Goal: Task Accomplishment & Management: Use online tool/utility

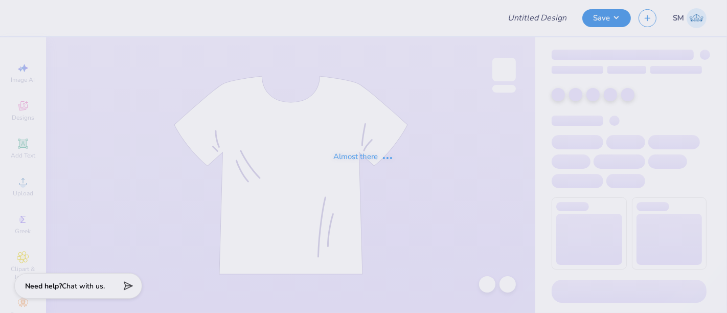
type input "hoodie option"
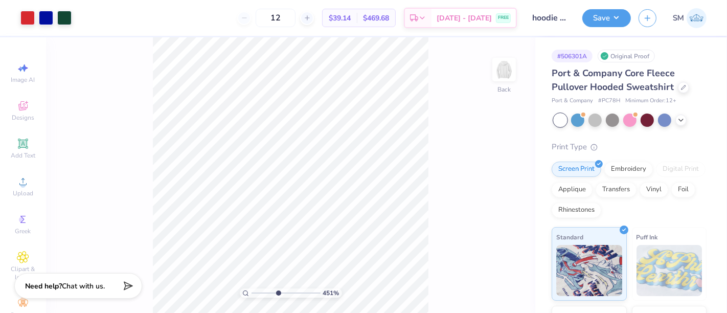
drag, startPoint x: 253, startPoint y: 292, endPoint x: 278, endPoint y: 292, distance: 25.1
click at [278, 292] on input "range" at bounding box center [286, 293] width 69 height 9
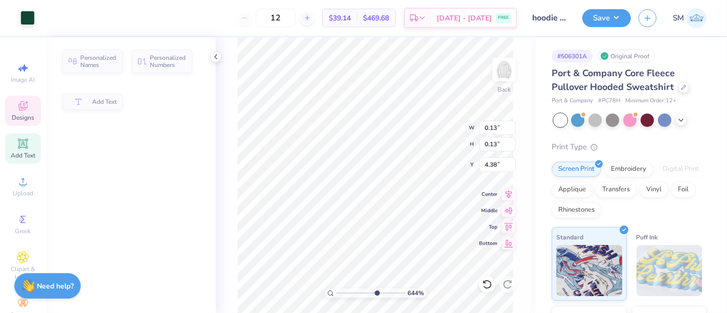
type input "6.44094490299889"
type input "0.13"
type input "4.38"
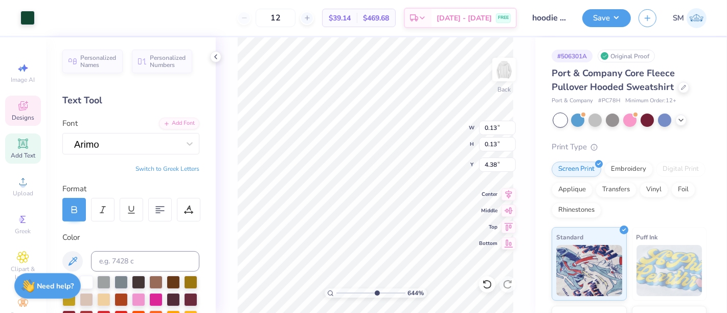
scroll to position [9, 1]
type input "6.44094490299889"
type input "6.09"
type input "0.69"
type input "4.45"
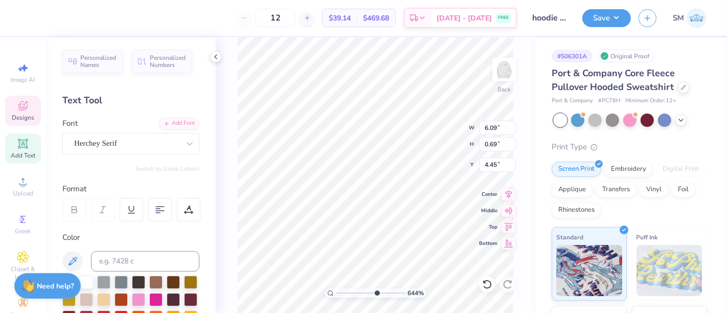
type input "6.44094490299889"
type input "0.13"
type input "4.38"
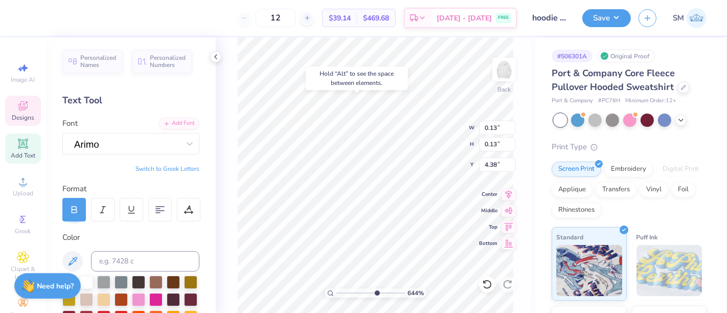
type input "6.44094490299889"
type input "4.45"
click at [219, 8] on div "12 $39.14 Per Item $469.68 Total Est. Delivery Aug 23 - 26 FREE" at bounding box center [272, 18] width 489 height 36
type input "6.44094490299889"
click at [124, 252] on input at bounding box center [145, 261] width 108 height 20
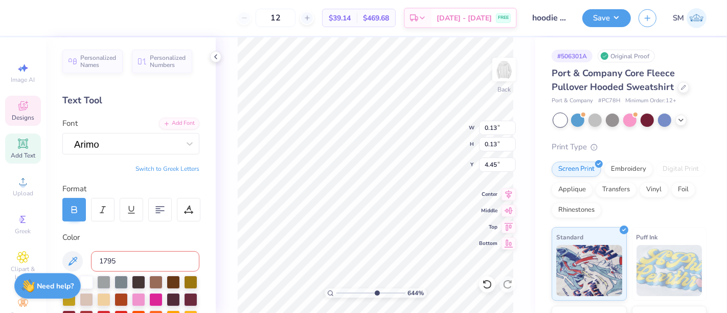
type input "1795"
type input "6.44094490299889"
type input "0.12"
type input "4.46"
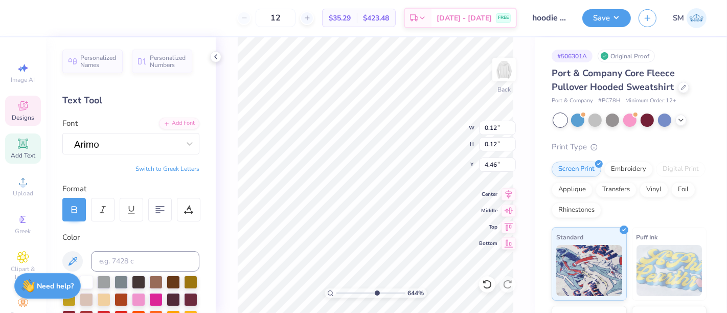
type input "6.44094490299889"
type input "0.08"
type input "4.47"
type input "6.44094490299889"
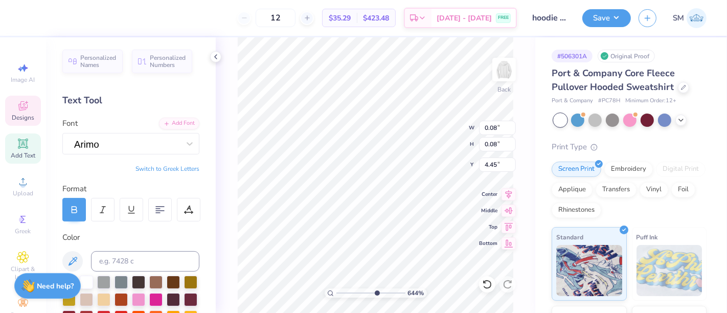
type input "0.11"
type input "6.44094490299889"
type input "0.12"
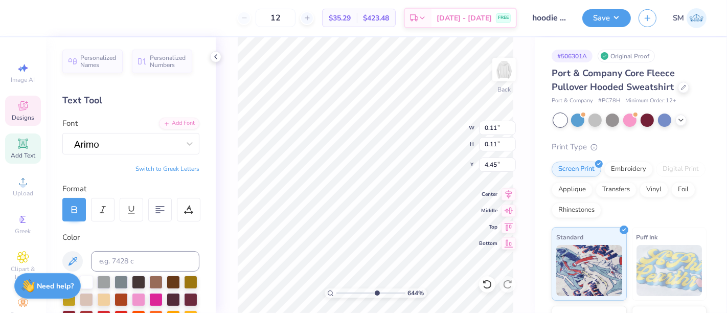
type input "4.44"
type input "6.44094490299889"
type input "0.13"
type input "4.42"
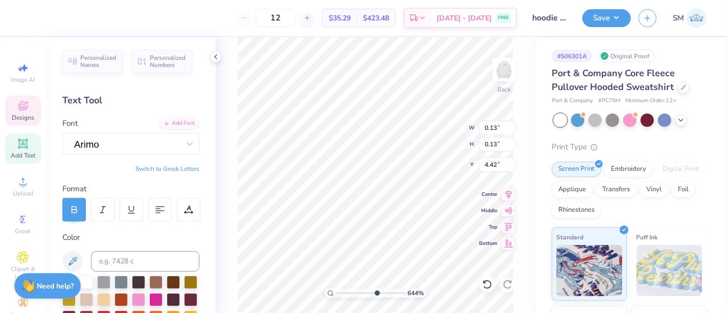
type input "6.44094490299889"
type input "0.05"
type input "4.43"
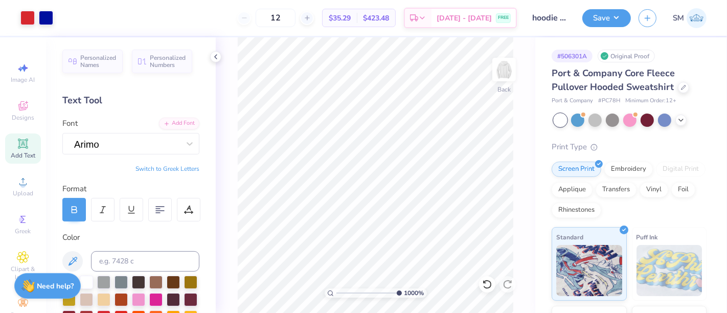
drag, startPoint x: 377, startPoint y: 291, endPoint x: 404, endPoint y: 287, distance: 27.3
type input "10"
click at [402, 289] on input "range" at bounding box center [369, 293] width 65 height 9
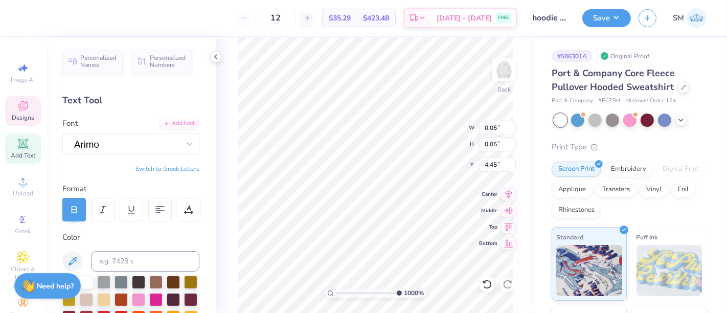
type input "4.45"
type input "0.08"
type input "4.42"
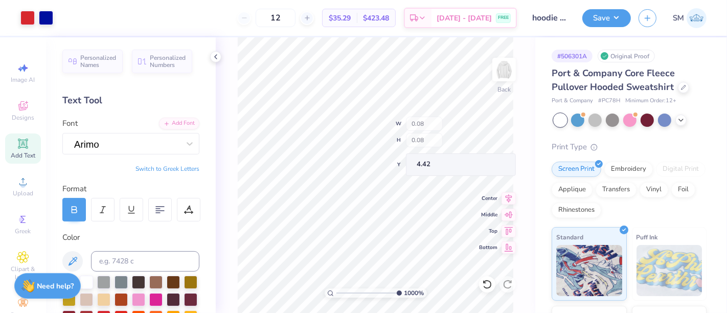
type input "0.05"
type input "4.45"
drag, startPoint x: 384, startPoint y: 292, endPoint x: 352, endPoint y: 292, distance: 32.2
type input "2.96"
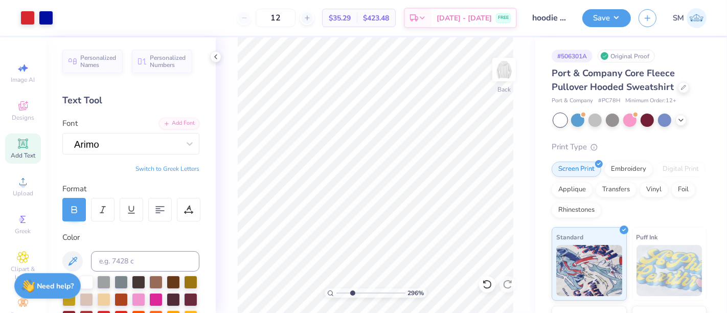
click at [352, 292] on input "range" at bounding box center [371, 293] width 69 height 9
click at [598, 19] on button "Save" at bounding box center [607, 17] width 49 height 18
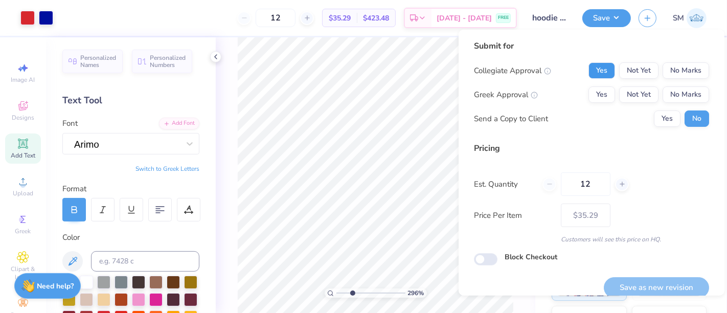
click at [592, 65] on button "Yes" at bounding box center [602, 70] width 27 height 16
click at [678, 102] on button "No Marks" at bounding box center [686, 94] width 47 height 16
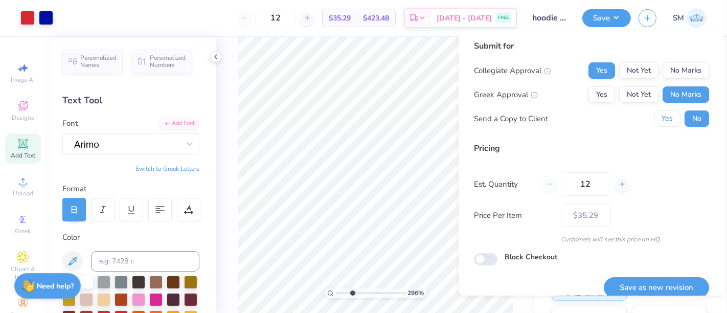
drag, startPoint x: 678, startPoint y: 102, endPoint x: 678, endPoint y: 193, distance: 91.1
click at [664, 129] on div "Submit for Collegiate Approval Yes Not Yet No Marks Greek Approval Yes Not Yet …" at bounding box center [591, 87] width 235 height 95
drag, startPoint x: 658, startPoint y: 116, endPoint x: 665, endPoint y: 179, distance: 63.8
click at [658, 115] on button "Yes" at bounding box center [667, 118] width 27 height 16
click at [660, 290] on button "Save as new revision" at bounding box center [656, 287] width 105 height 21
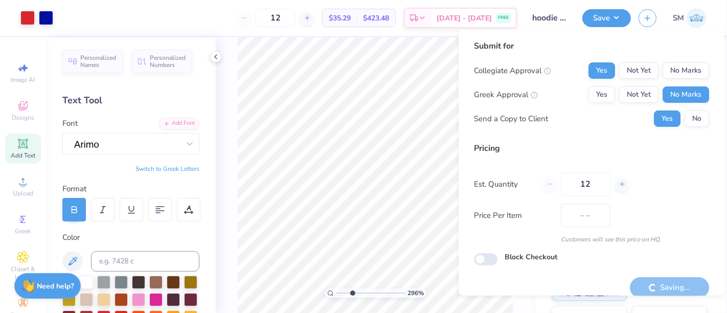
type input "$35.29"
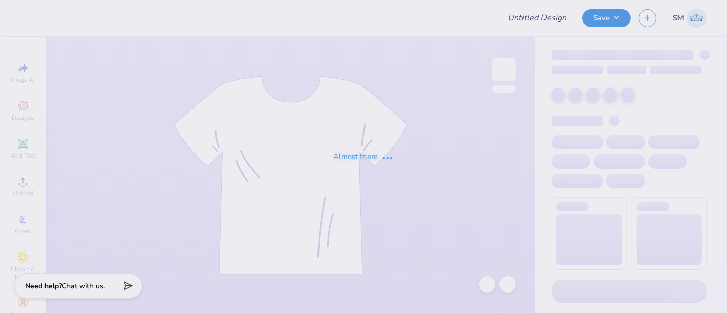
type input "Cherry Crew"
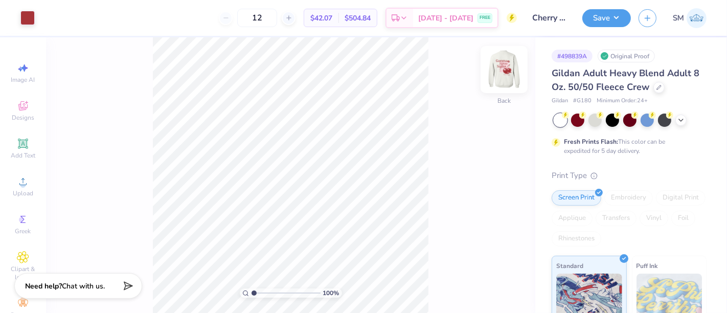
click at [505, 65] on img at bounding box center [504, 69] width 41 height 41
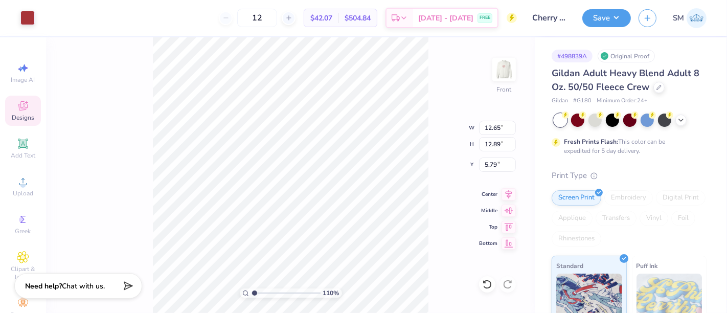
drag, startPoint x: 254, startPoint y: 293, endPoint x: 260, endPoint y: 295, distance: 6.7
type input "1.97"
click at [260, 294] on input "range" at bounding box center [286, 293] width 69 height 9
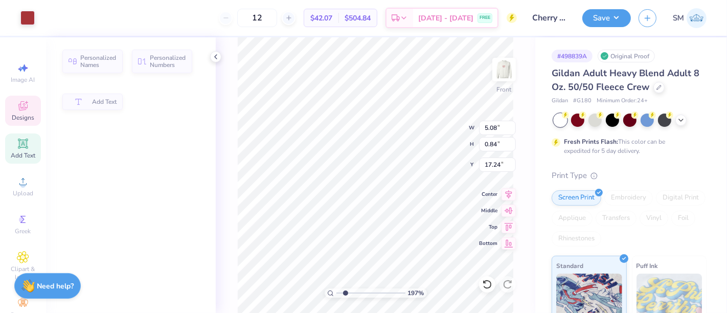
type input "5.08"
type input "0.84"
type input "17.24"
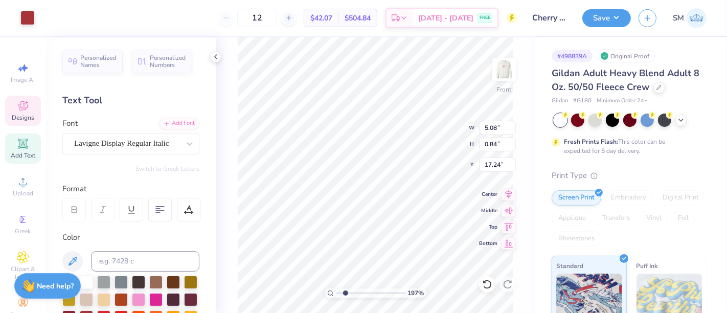
scroll to position [9, 3]
drag, startPoint x: 353, startPoint y: 294, endPoint x: 359, endPoint y: 291, distance: 6.0
type input "3.9"
click at [359, 291] on input "range" at bounding box center [371, 293] width 69 height 9
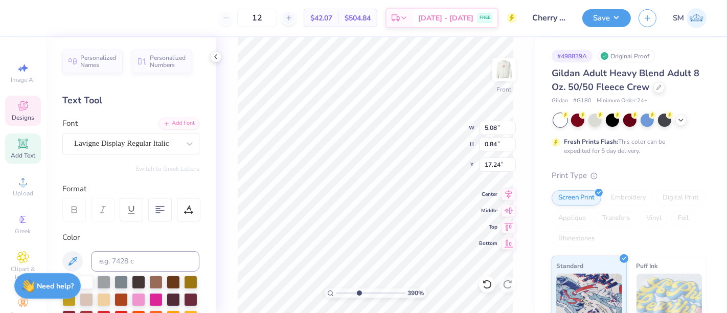
type textarea "at Penn State"
drag, startPoint x: 358, startPoint y: 293, endPoint x: 363, endPoint y: 292, distance: 5.1
type input "4.56"
click at [363, 292] on input "range" at bounding box center [371, 293] width 69 height 9
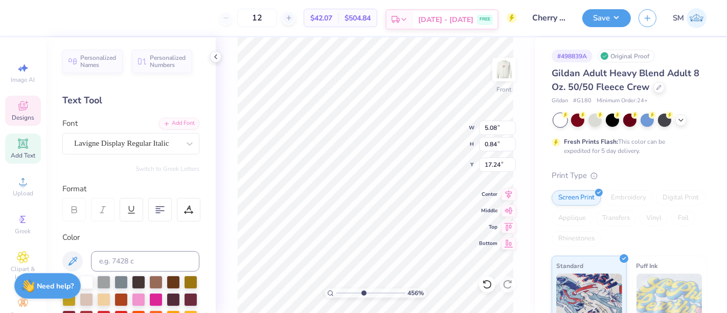
paste textarea "®"
type textarea "at Penn State"
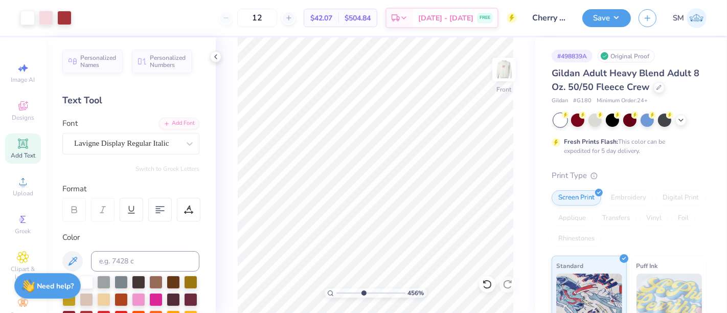
click at [23, 144] on icon at bounding box center [23, 144] width 12 height 12
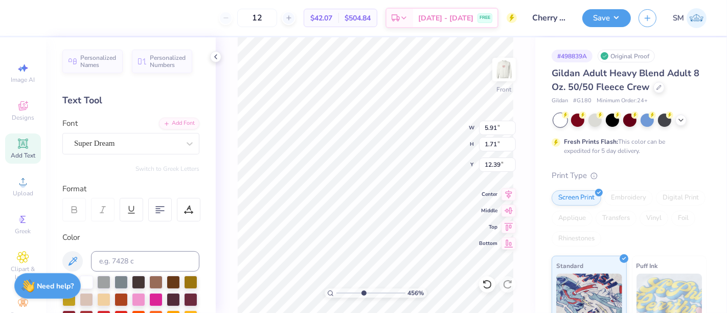
scroll to position [9, 1]
type textarea "®"
click at [121, 138] on div "Super Dream" at bounding box center [126, 144] width 107 height 16
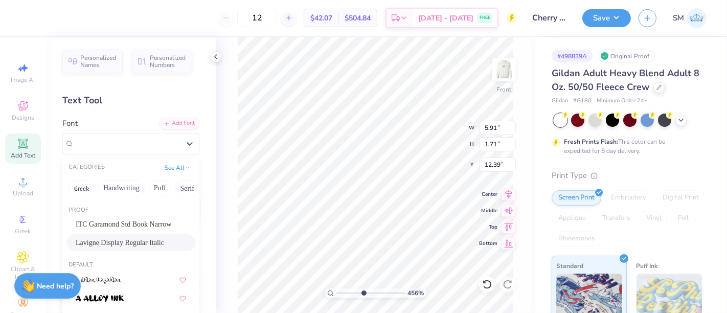
click at [109, 243] on span "Lavigne Display Regular Italic" at bounding box center [120, 242] width 89 height 11
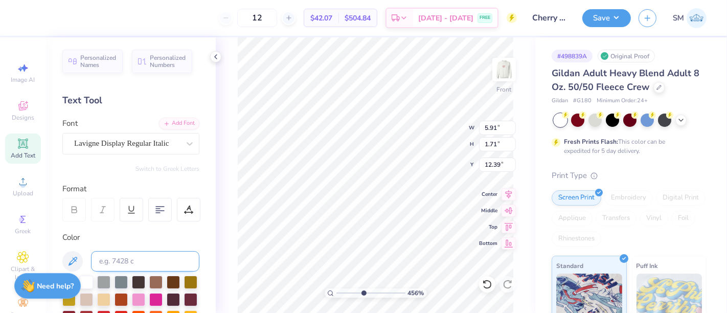
scroll to position [9, 1]
click at [108, 260] on input at bounding box center [145, 261] width 108 height 20
type input "1807 c"
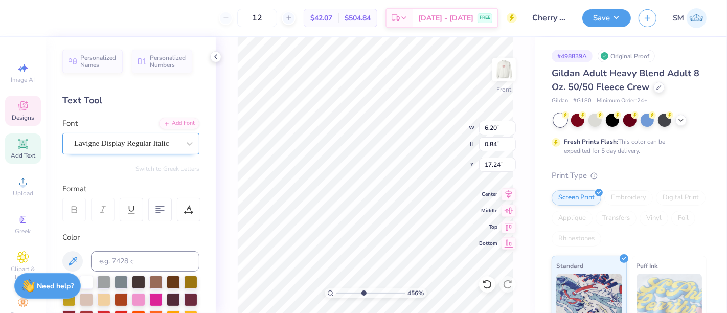
click at [140, 140] on div "Lavigne Display Regular Italic" at bounding box center [126, 144] width 107 height 16
type input "1.61"
type input "1.58"
type input "16.45"
type input "0.66"
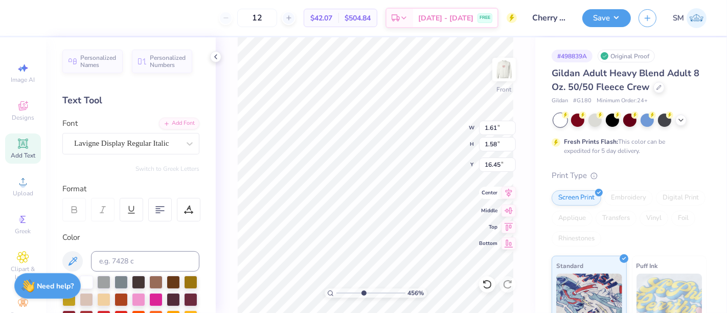
type input "0.65"
type input "17.24"
type input "0.53"
type input "0.52"
click at [475, 217] on div "456 % Front W 0.53 0.53 " H 0.52 0.52 " Y 17.24 17.24 " Center Middle Top Bottom" at bounding box center [376, 175] width 320 height 276
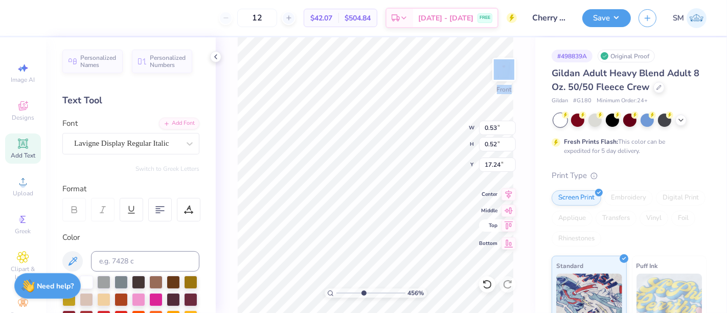
type input "0.43"
type input "0.42"
type input "17.34"
click at [476, 220] on div "456 % Front W 0.43 0.43 " H 0.42 0.42 " Y 17.34 17.34 " Center Middle Top Bottom" at bounding box center [376, 175] width 320 height 276
type input "5.22"
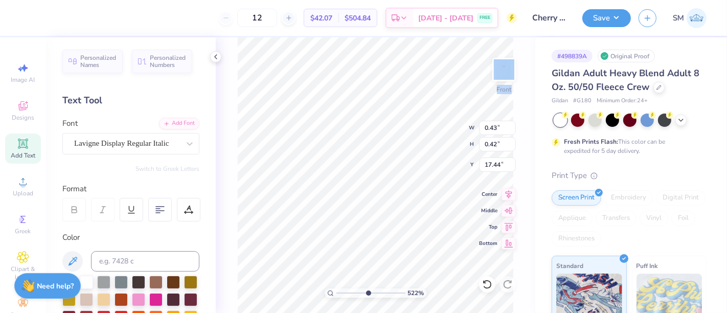
type input "0.25"
type input "0.24"
type input "17.62"
type input "17.48"
type input "1"
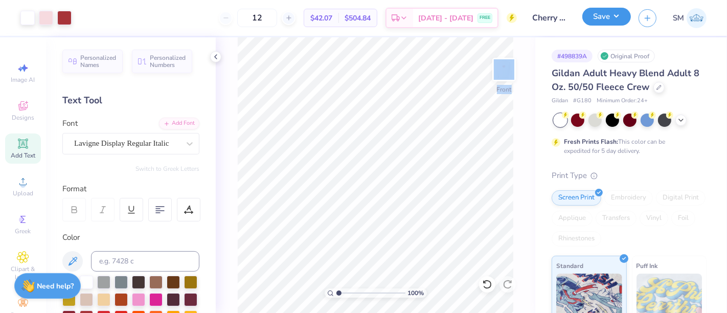
click at [612, 18] on button "Save" at bounding box center [607, 17] width 49 height 18
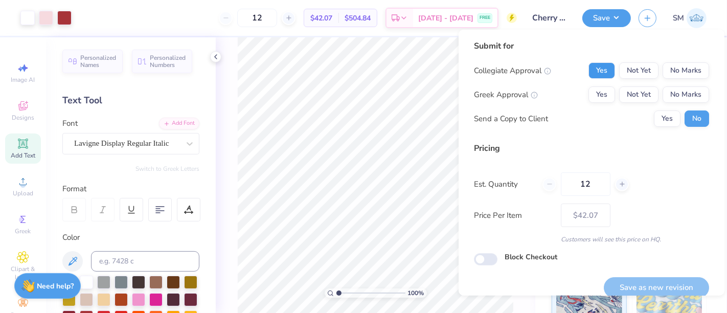
click at [592, 70] on button "Yes" at bounding box center [602, 70] width 27 height 16
drag, startPoint x: 595, startPoint y: 98, endPoint x: 624, endPoint y: 145, distance: 54.8
click at [595, 98] on button "Yes" at bounding box center [602, 94] width 27 height 16
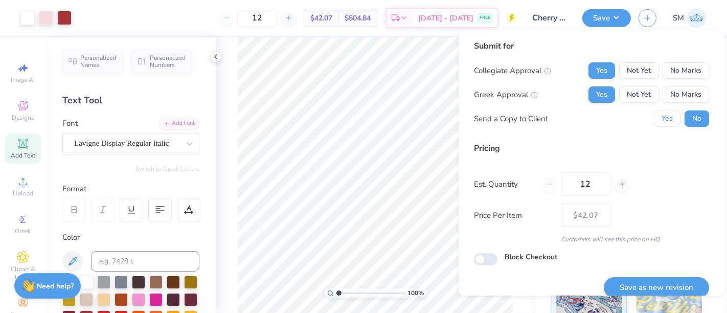
drag, startPoint x: 655, startPoint y: 119, endPoint x: 662, endPoint y: 184, distance: 65.4
click at [655, 120] on button "Yes" at bounding box center [667, 118] width 27 height 16
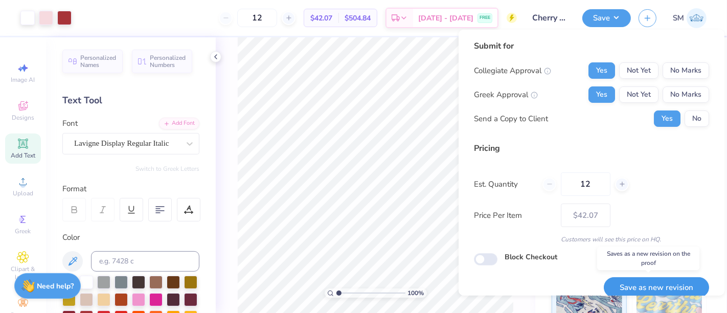
click at [658, 287] on button "Save as new revision" at bounding box center [656, 287] width 105 height 21
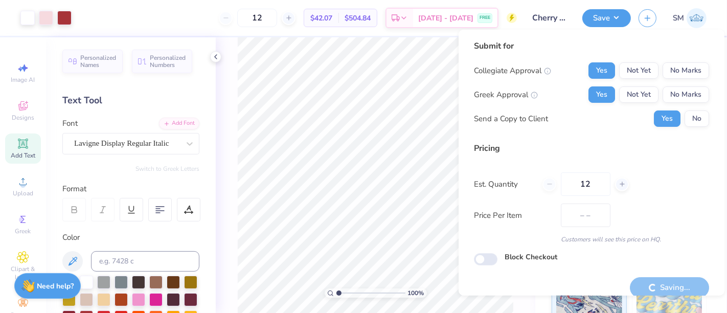
type input "$42.07"
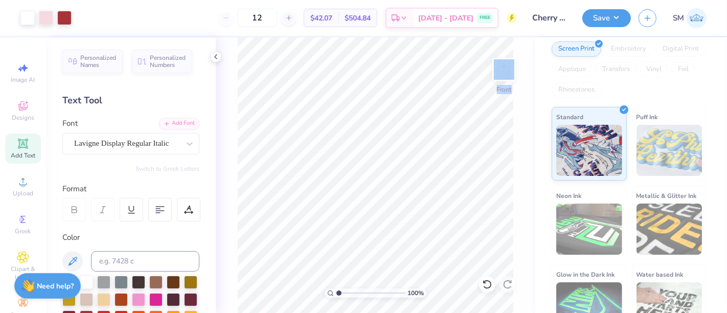
scroll to position [173, 0]
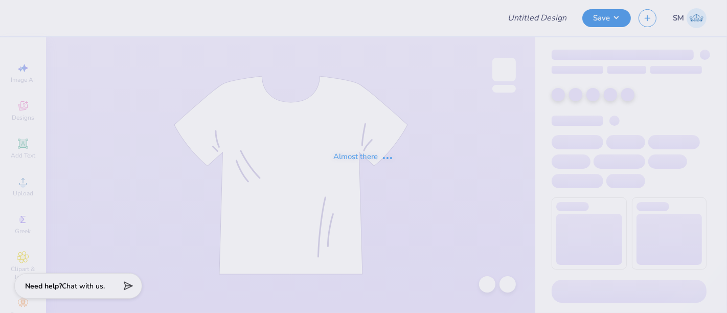
type input "Senior Night 2"
type input "30"
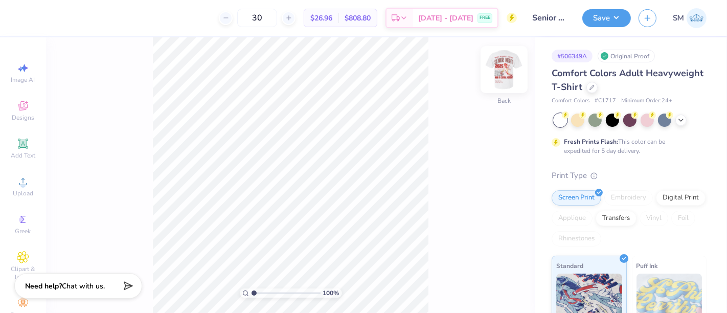
click at [503, 72] on img at bounding box center [504, 69] width 41 height 41
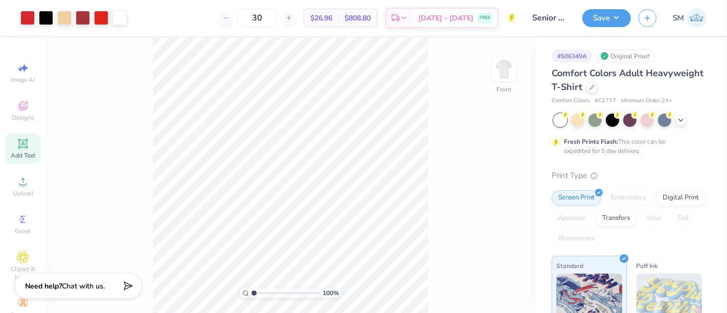
click at [19, 145] on icon at bounding box center [23, 144] width 8 height 8
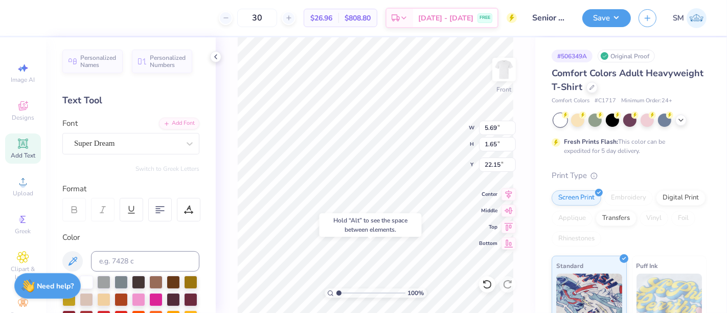
type input "22.15"
type textarea "®"
click at [123, 263] on input at bounding box center [145, 261] width 108 height 20
type input "1807 c"
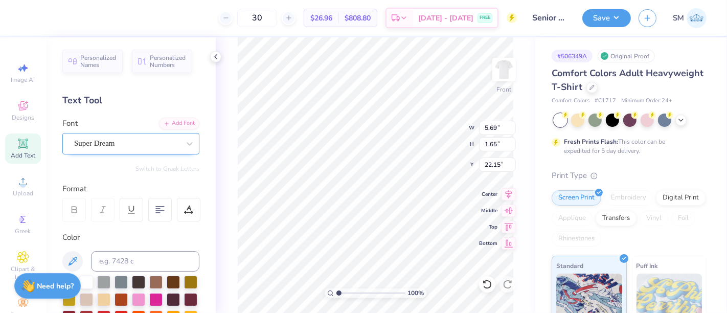
click at [105, 137] on div at bounding box center [126, 144] width 105 height 14
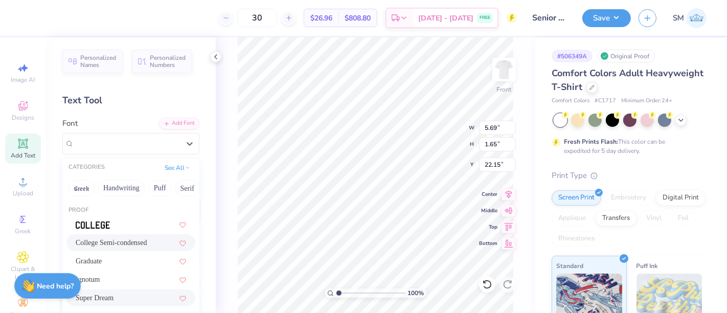
click at [121, 240] on span "College Semi-condensed" at bounding box center [112, 242] width 72 height 11
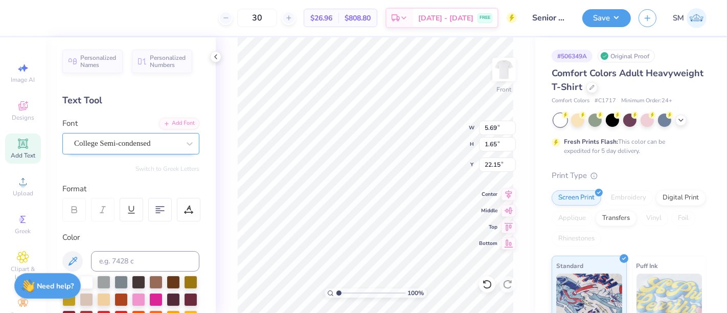
click at [131, 148] on div "College Semi-condensed" at bounding box center [126, 144] width 107 height 16
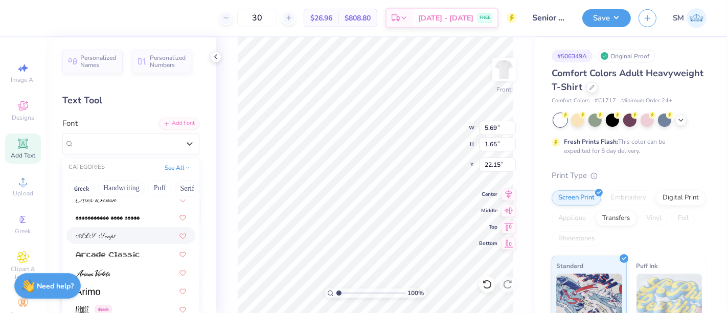
scroll to position [397, 0]
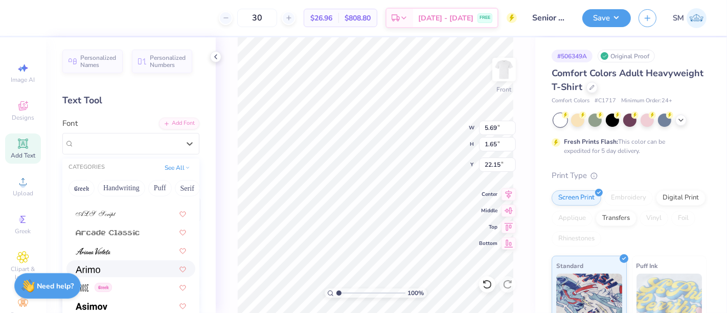
click at [101, 266] on div at bounding box center [131, 268] width 110 height 11
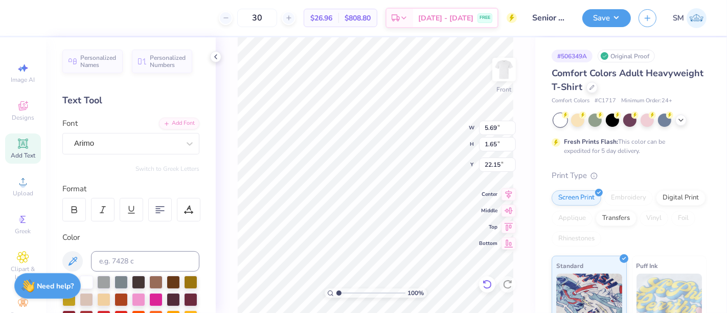
click at [488, 287] on icon at bounding box center [487, 284] width 10 height 10
click at [486, 283] on icon at bounding box center [485, 282] width 2 height 2
click at [489, 280] on icon at bounding box center [487, 284] width 10 height 10
type textarea "®"
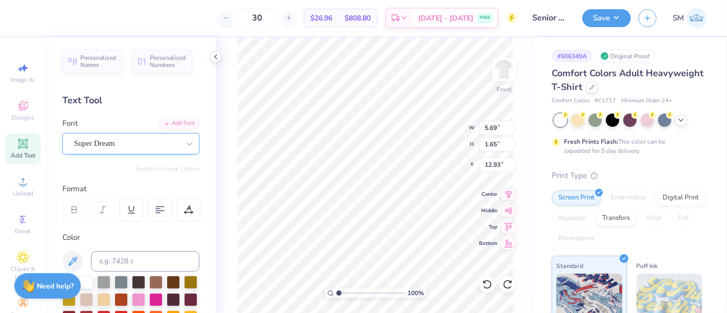
click at [115, 140] on div "Super Dream" at bounding box center [126, 144] width 107 height 16
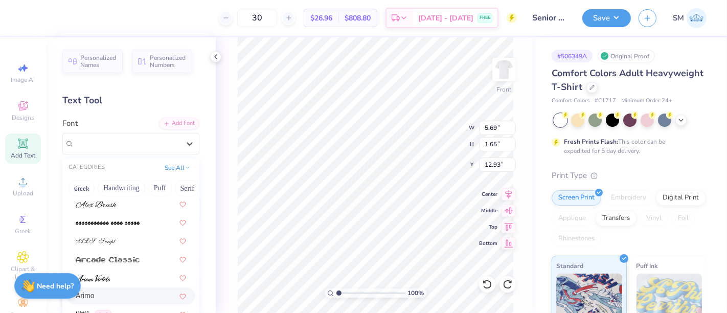
scroll to position [416, 0]
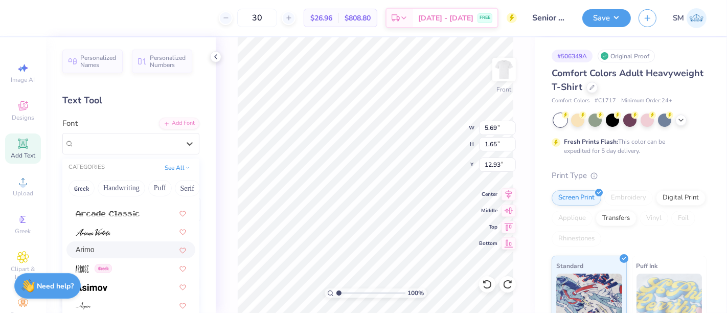
click at [114, 248] on div "Arimo" at bounding box center [131, 250] width 110 height 11
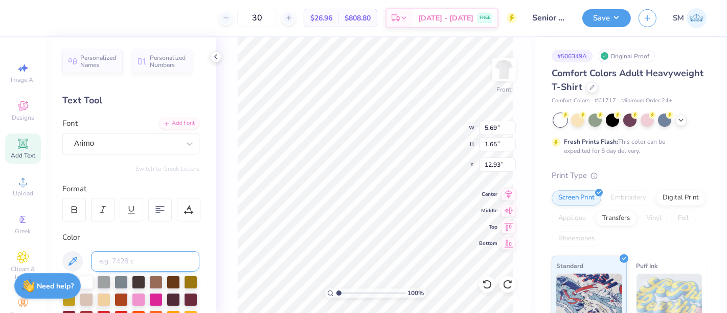
click at [121, 261] on input at bounding box center [145, 261] width 108 height 20
type input "1807 c"
type input "0.60"
type input "13.98"
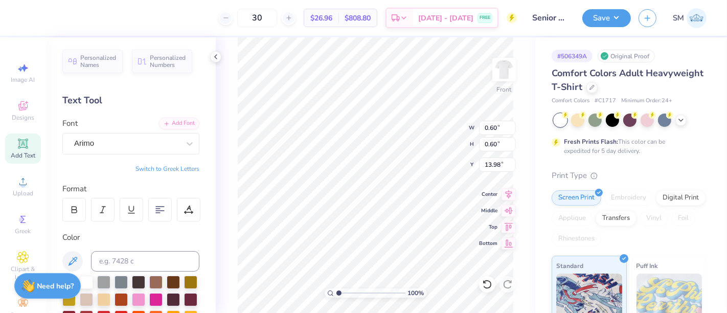
type input "0.71"
type input "13.87"
type input "0.40"
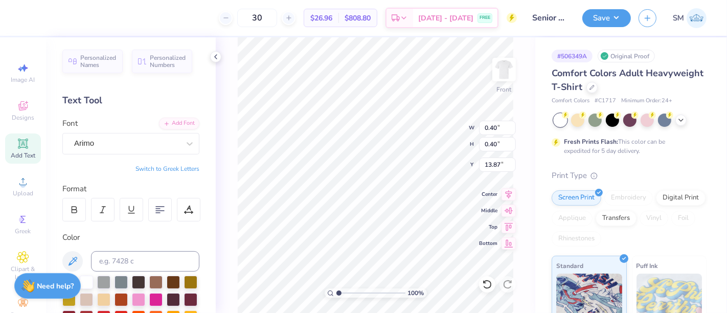
type input "1.52"
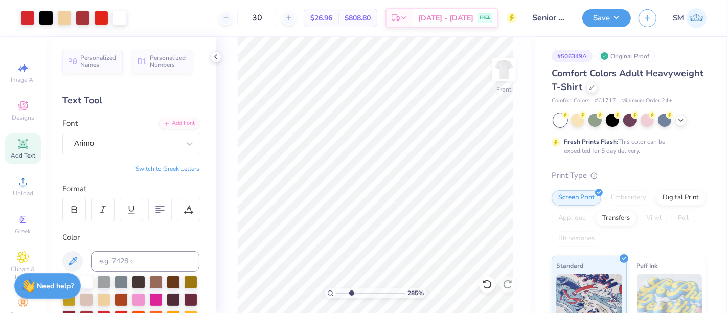
drag, startPoint x: 338, startPoint y: 294, endPoint x: 363, endPoint y: 294, distance: 25.6
type input "4.56"
click at [363, 294] on input "range" at bounding box center [371, 293] width 69 height 9
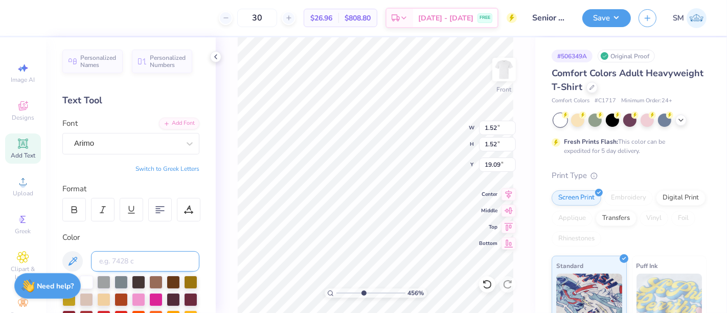
click at [125, 258] on input at bounding box center [145, 261] width 108 height 20
type input "485"
type input "0.61"
type input "0.37"
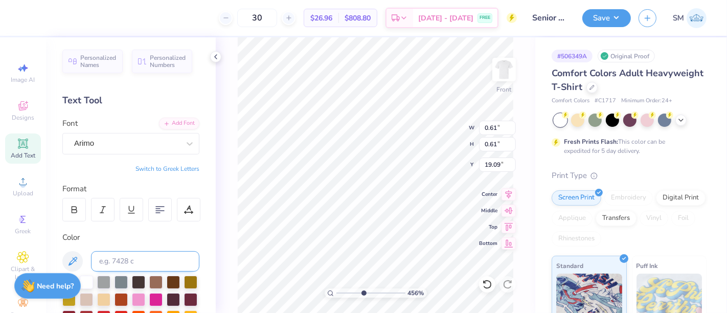
type input "0.37"
type input "19.32"
type input "19.09"
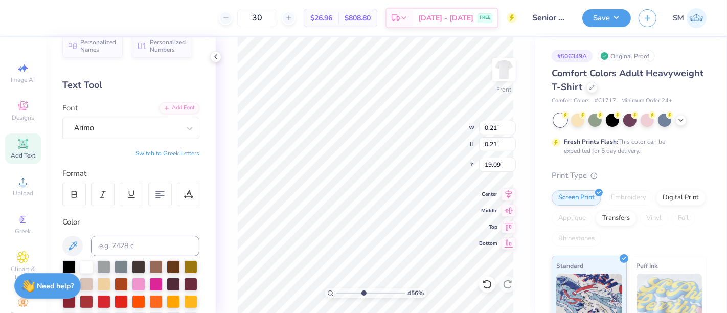
scroll to position [57, 0]
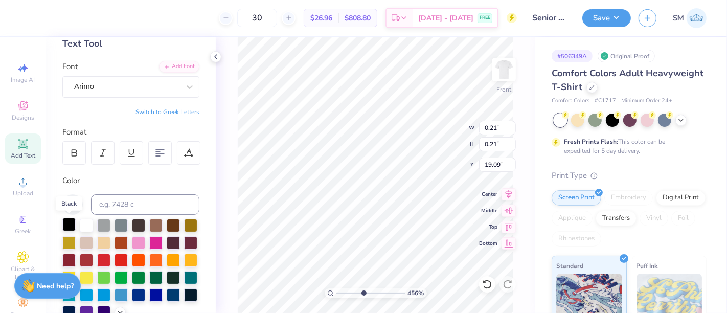
click at [69, 222] on div at bounding box center [68, 224] width 13 height 13
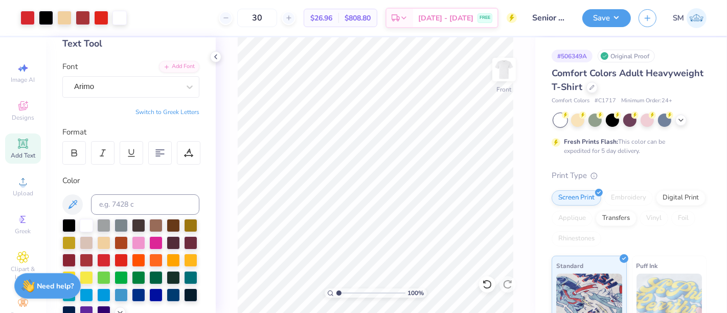
drag, startPoint x: 364, startPoint y: 293, endPoint x: 339, endPoint y: 295, distance: 25.7
type input "1"
click at [338, 297] on input "range" at bounding box center [371, 293] width 69 height 9
click at [26, 145] on div "Add Text" at bounding box center [23, 149] width 36 height 30
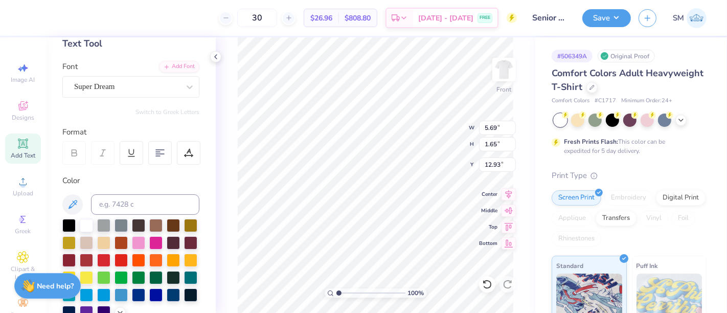
scroll to position [9, 1]
type textarea "™"
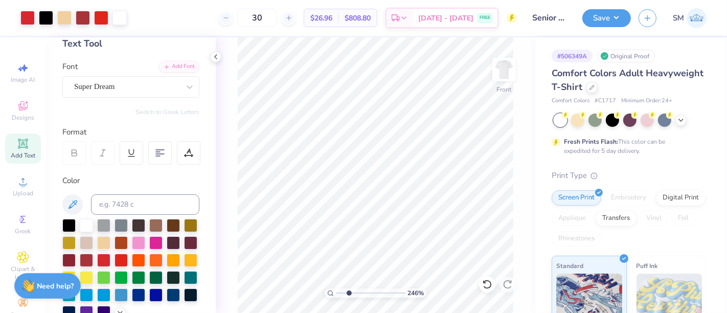
drag, startPoint x: 338, startPoint y: 292, endPoint x: 349, endPoint y: 291, distance: 11.4
type input "2.57"
click at [349, 291] on input "range" at bounding box center [371, 293] width 69 height 9
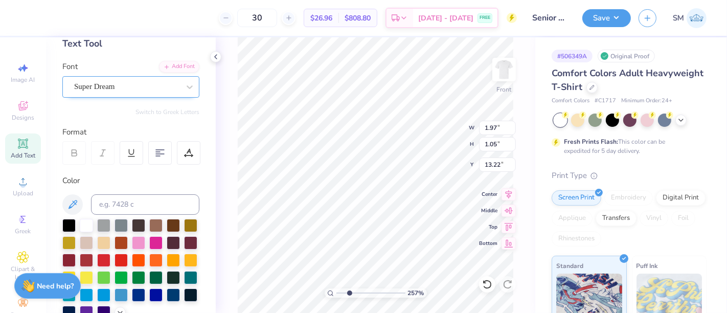
click at [119, 80] on div at bounding box center [126, 87] width 105 height 14
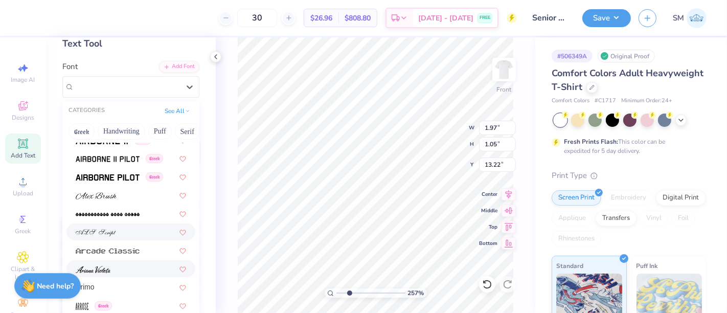
scroll to position [360, 0]
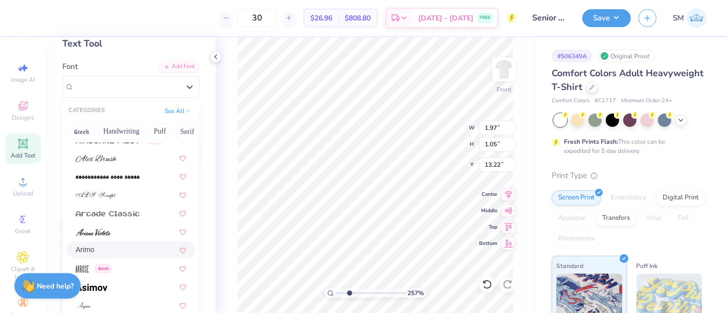
click at [103, 249] on div "Arimo" at bounding box center [131, 250] width 110 height 11
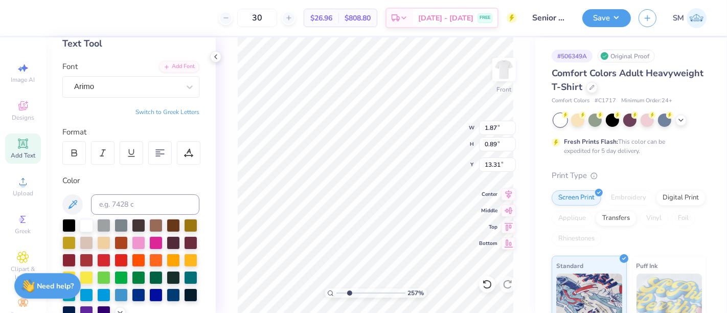
type input "1.87"
type input "0.89"
type input "13.31"
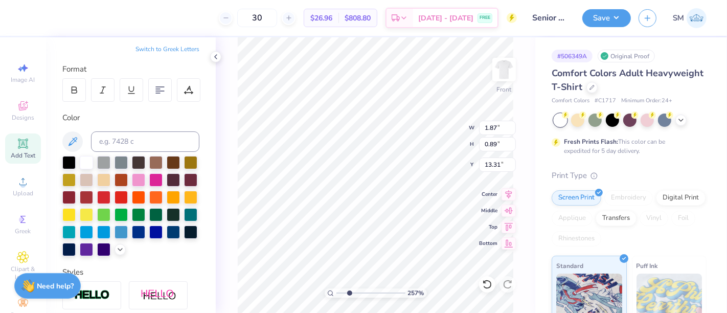
scroll to position [132, 0]
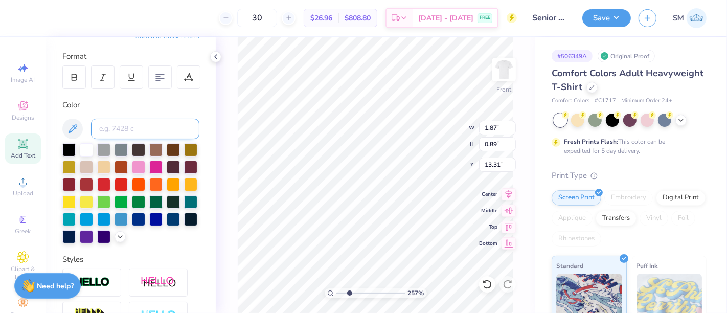
click at [134, 128] on input at bounding box center [145, 129] width 108 height 20
type input "485"
type input "0.56"
type input "0.27"
type input "19.09"
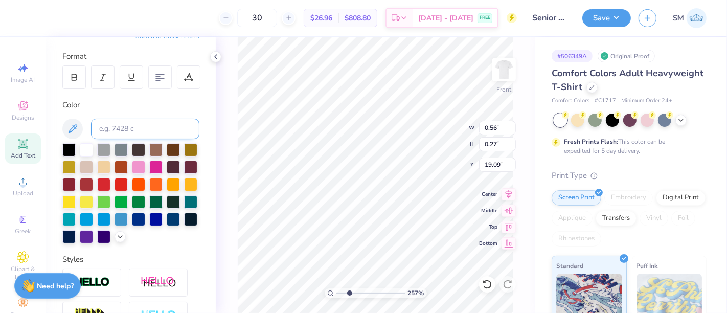
type input "0.39"
type input "0.19"
type input "9.64"
type input "10.62"
type input "9.09"
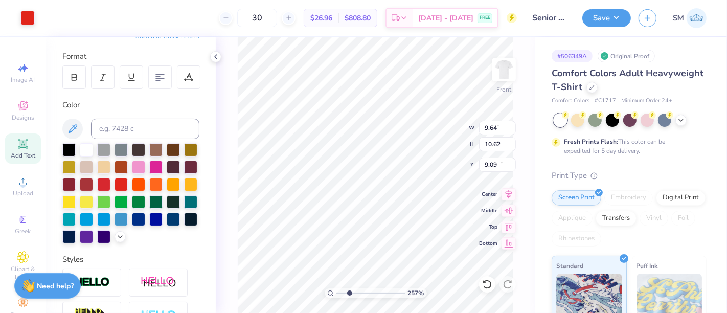
type input "0.26"
type input "0.12"
type input "19.09"
drag, startPoint x: 350, startPoint y: 292, endPoint x: 359, endPoint y: 293, distance: 8.2
type input "3.9"
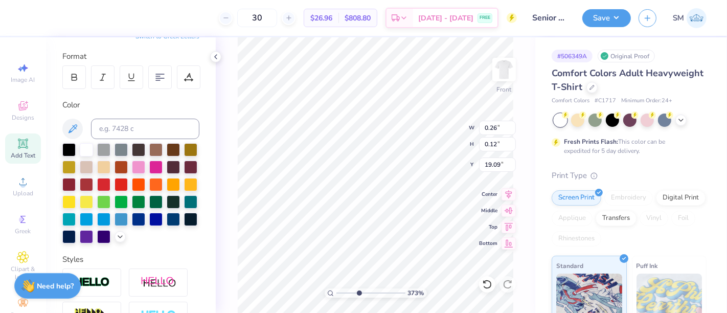
click at [359, 292] on input "range" at bounding box center [371, 293] width 69 height 9
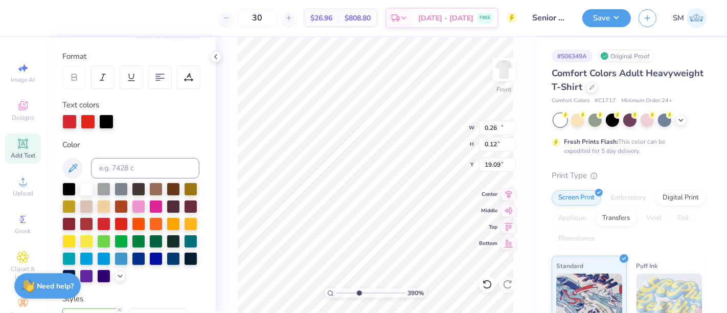
type input "13.10"
type input "1.55"
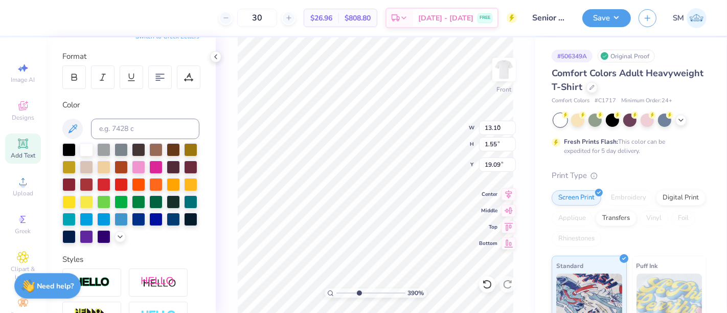
type input "0.26"
type input "0.12"
type input "3.89"
type input "0.28"
type input "0.19"
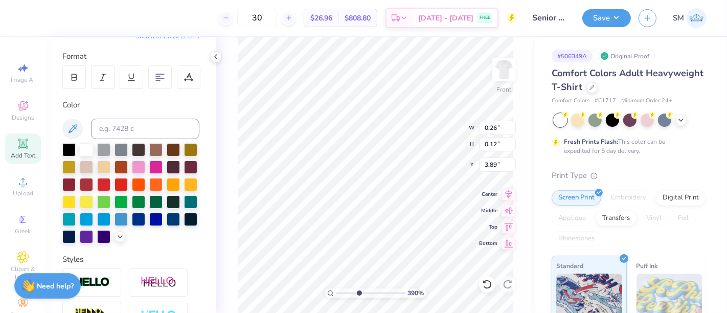
type input "3.84"
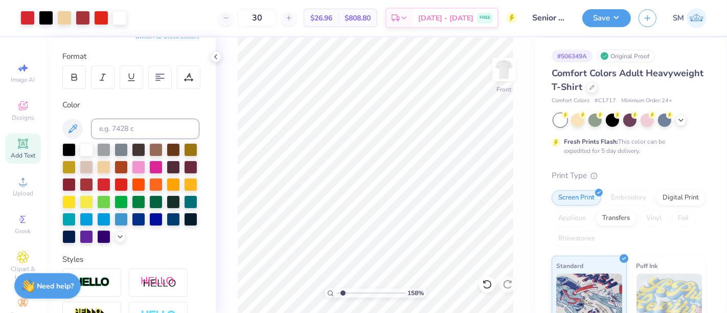
drag, startPoint x: 357, startPoint y: 293, endPoint x: 334, endPoint y: 293, distance: 23.0
type input "1"
click at [337, 293] on input "range" at bounding box center [371, 293] width 69 height 9
click at [599, 12] on button "Save" at bounding box center [607, 17] width 49 height 18
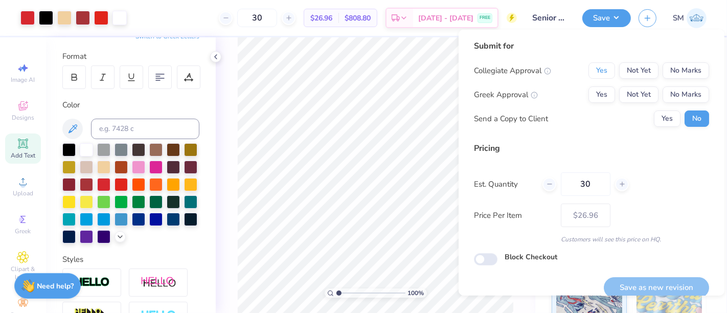
click at [593, 67] on button "Yes" at bounding box center [602, 70] width 27 height 16
drag, startPoint x: 683, startPoint y: 92, endPoint x: 669, endPoint y: 106, distance: 20.3
click at [682, 93] on button "No Marks" at bounding box center [686, 94] width 47 height 16
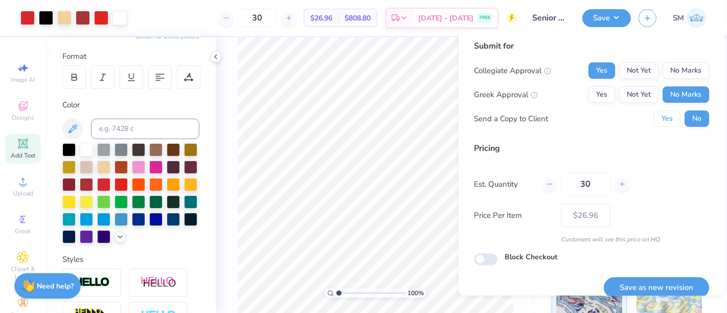
click at [660, 118] on button "Yes" at bounding box center [667, 118] width 27 height 16
click at [684, 281] on button "Save as new revision" at bounding box center [656, 287] width 105 height 21
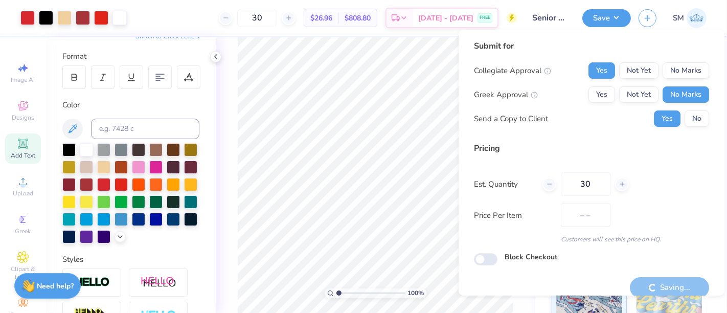
type input "$26.96"
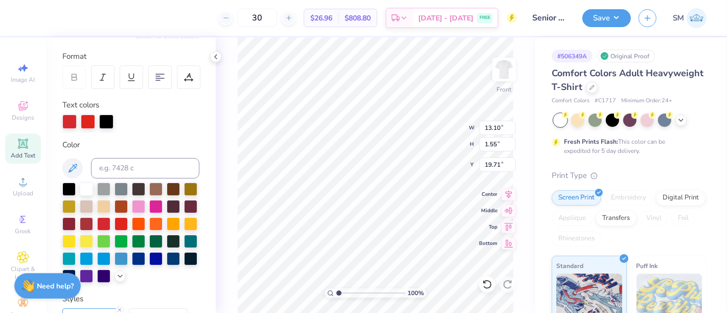
type input "20.10"
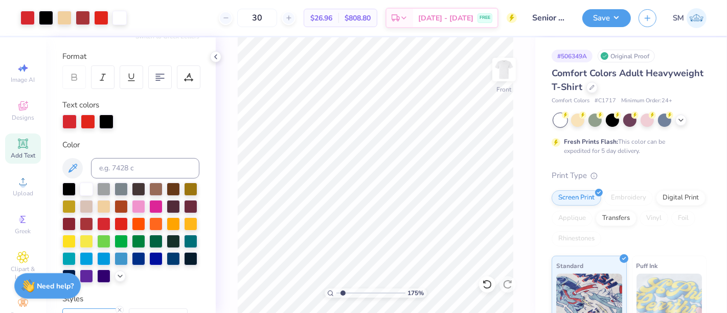
drag, startPoint x: 338, startPoint y: 294, endPoint x: 347, endPoint y: 293, distance: 8.8
type input "2.19"
click at [347, 294] on input "range" at bounding box center [371, 293] width 69 height 9
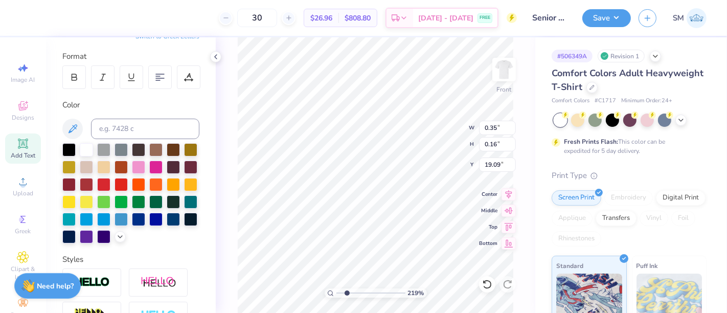
type input "0.35"
type input "0.16"
type input "0.33"
type input "20.10"
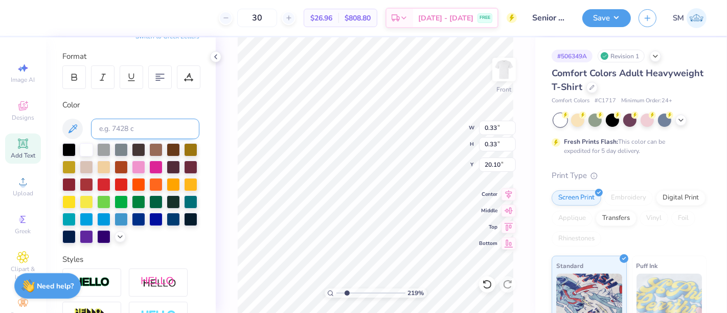
type input "0.27"
click at [131, 126] on input at bounding box center [145, 129] width 108 height 20
type input "385"
type input "485"
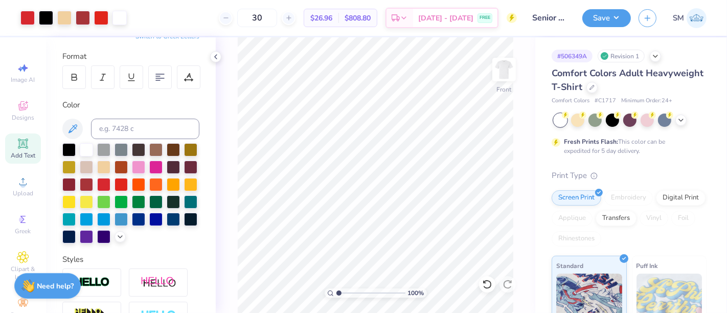
drag, startPoint x: 348, startPoint y: 292, endPoint x: 315, endPoint y: 287, distance: 33.1
type input "1"
click at [337, 289] on input "range" at bounding box center [371, 293] width 69 height 9
click at [604, 13] on button "Save" at bounding box center [607, 17] width 49 height 18
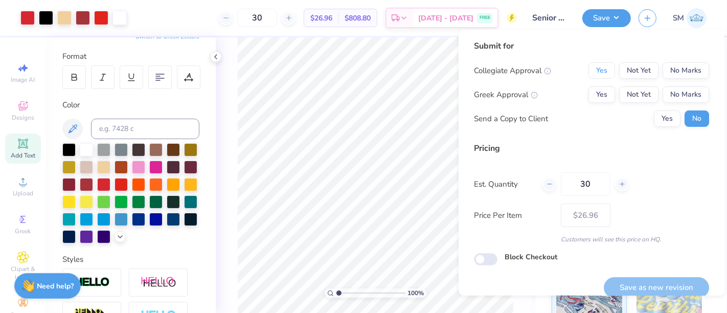
drag, startPoint x: 584, startPoint y: 72, endPoint x: 612, endPoint y: 82, distance: 29.5
click at [589, 73] on button "Yes" at bounding box center [602, 70] width 27 height 16
drag, startPoint x: 690, startPoint y: 93, endPoint x: 675, endPoint y: 109, distance: 21.7
click at [687, 96] on button "No Marks" at bounding box center [686, 94] width 47 height 16
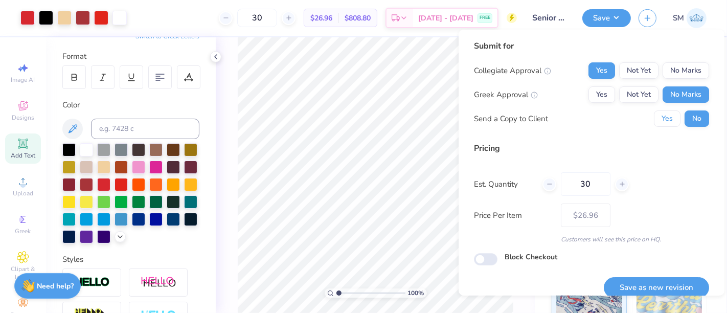
drag, startPoint x: 675, startPoint y: 109, endPoint x: 659, endPoint y: 138, distance: 33.2
click at [658, 128] on div "Submit for Collegiate Approval Yes Not Yet No Marks Greek Approval Yes Not Yet …" at bounding box center [591, 87] width 235 height 95
drag, startPoint x: 660, startPoint y: 119, endPoint x: 678, endPoint y: 192, distance: 75.7
click at [660, 120] on button "Yes" at bounding box center [667, 118] width 27 height 16
drag, startPoint x: 689, startPoint y: 122, endPoint x: 697, endPoint y: 197, distance: 75.6
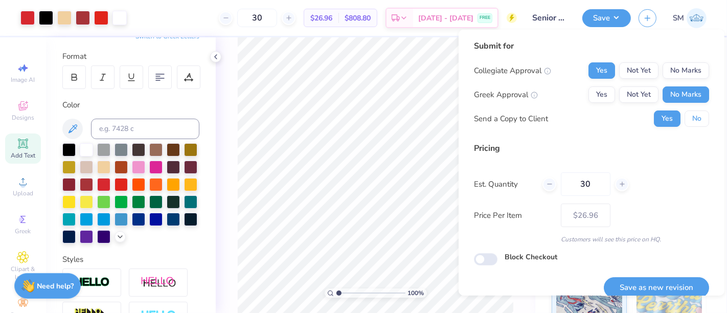
click at [689, 123] on button "No" at bounding box center [697, 118] width 25 height 16
click at [658, 286] on button "Save as new revision" at bounding box center [656, 287] width 105 height 21
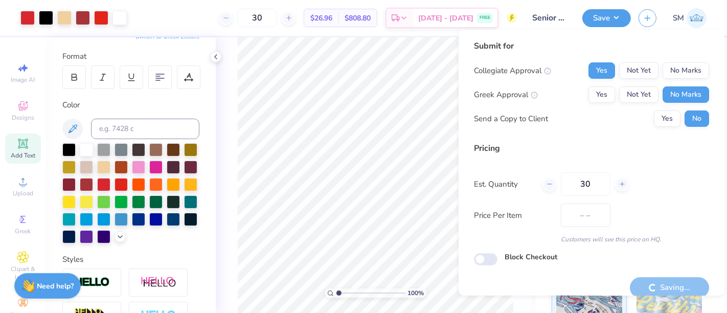
type input "$26.96"
